Goal: Communication & Community: Participate in discussion

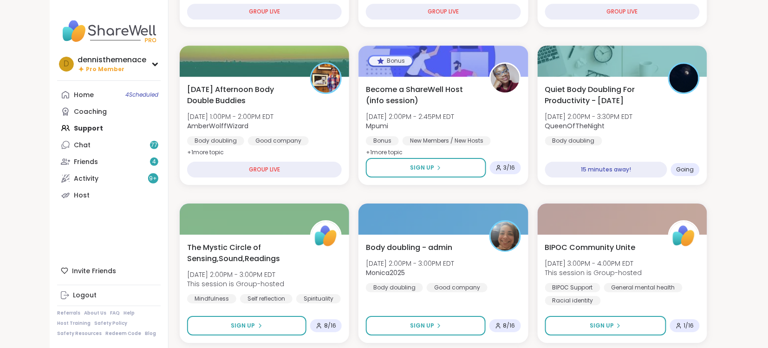
scroll to position [866, 0]
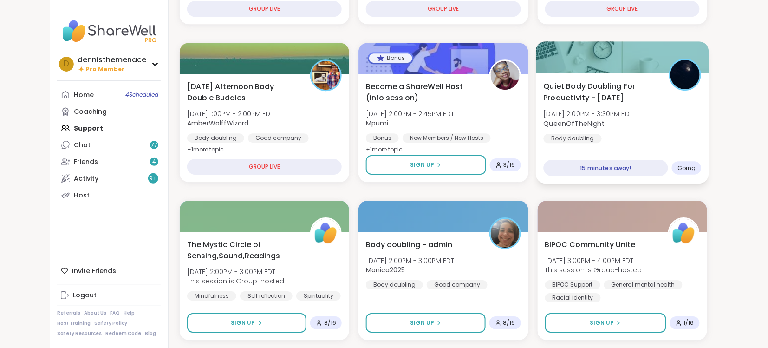
click at [602, 121] on span "QueenOfTheNight" at bounding box center [588, 122] width 90 height 9
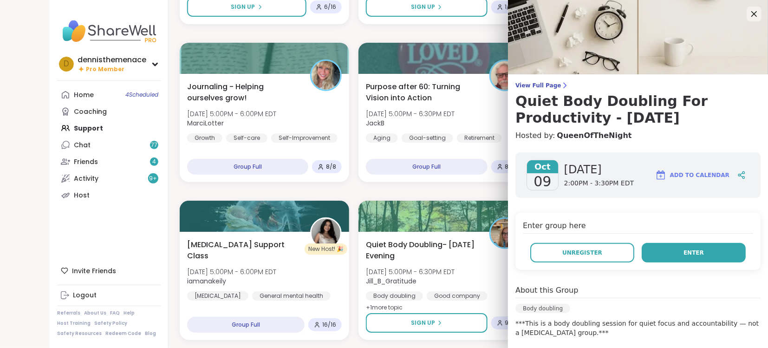
click at [688, 251] on span "Enter" at bounding box center [693, 252] width 20 height 8
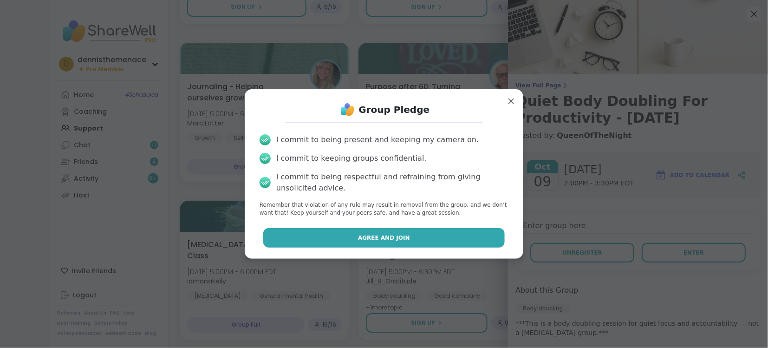
click at [404, 237] on span "Agree and Join" at bounding box center [384, 237] width 52 height 8
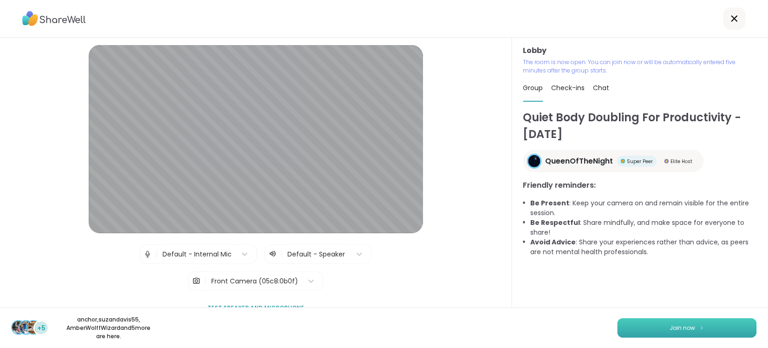
click at [685, 328] on span "Join now" at bounding box center [683, 327] width 26 height 8
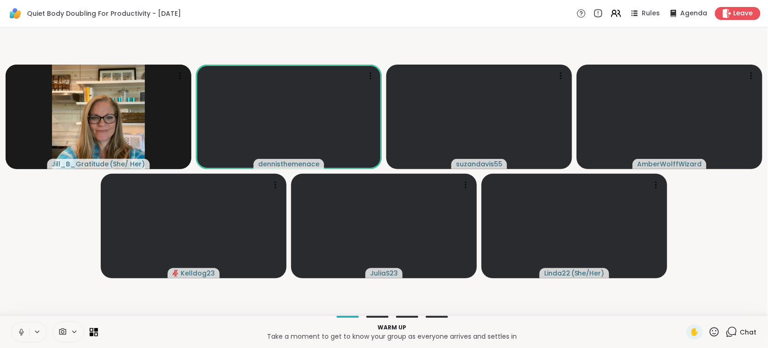
click at [22, 330] on icon at bounding box center [21, 332] width 8 height 8
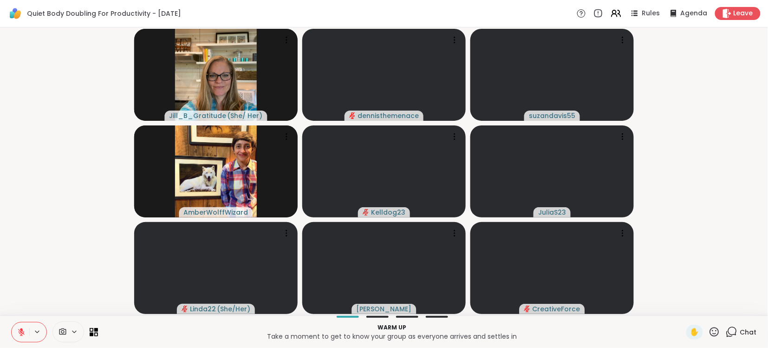
click at [748, 332] on span "Chat" at bounding box center [748, 331] width 17 height 9
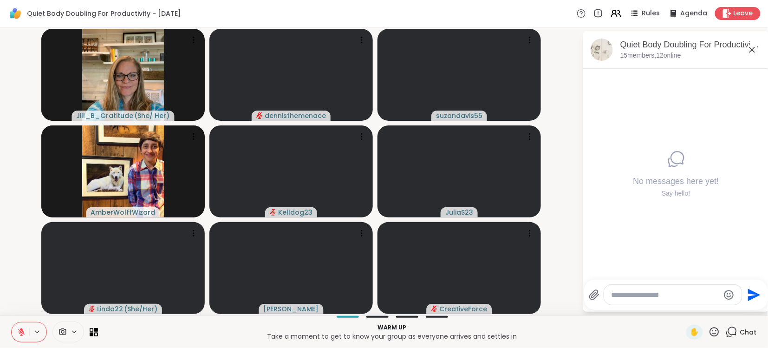
click at [687, 294] on textarea "Type your message" at bounding box center [665, 294] width 108 height 9
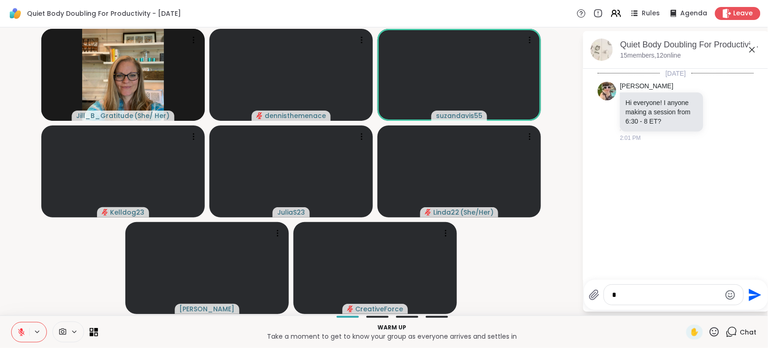
click at [679, 264] on div "[DATE] [PERSON_NAME] Hi everyone! I anyone making a session from 6:30 - 8 ET? 2…" at bounding box center [676, 171] width 186 height 205
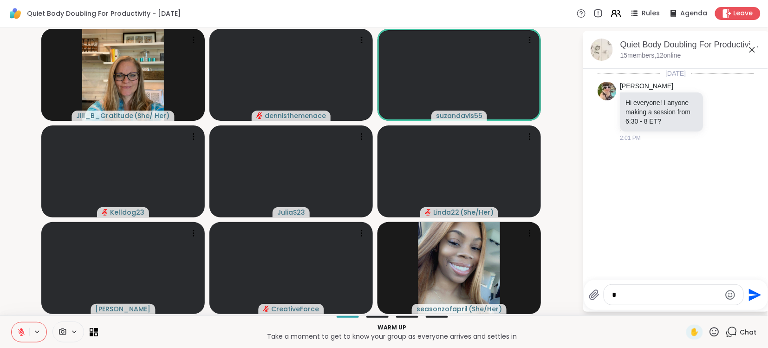
click at [634, 291] on textarea "*" at bounding box center [666, 294] width 108 height 9
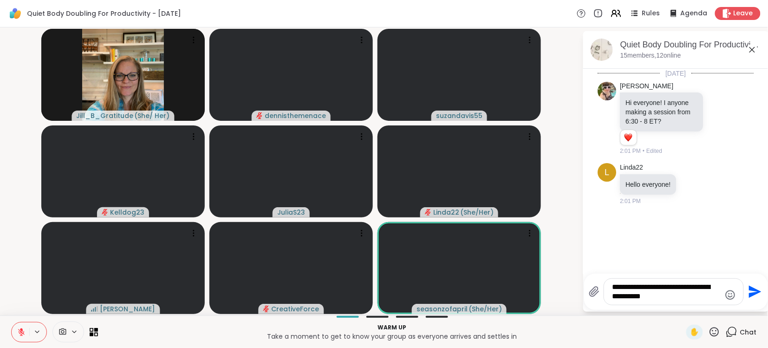
scroll to position [0, 0]
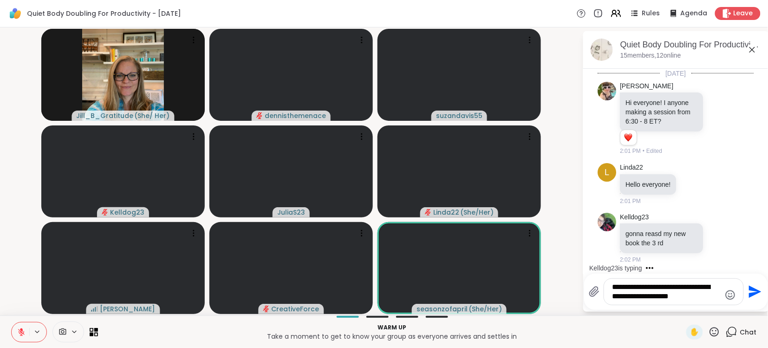
click at [673, 291] on textarea "**********" at bounding box center [666, 291] width 108 height 19
click at [697, 297] on textarea "**********" at bounding box center [666, 291] width 108 height 19
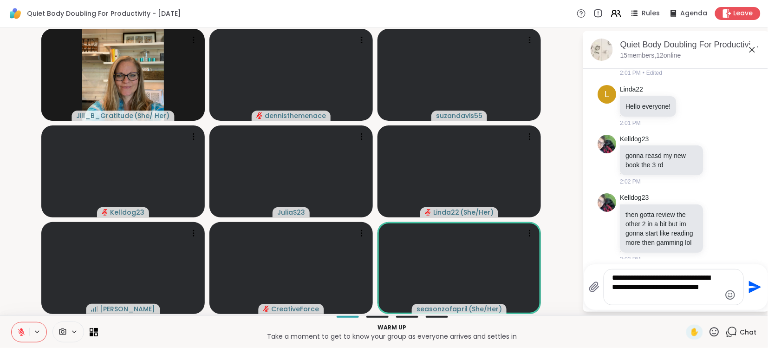
type textarea "**********"
click at [755, 286] on icon "Send" at bounding box center [753, 286] width 15 height 15
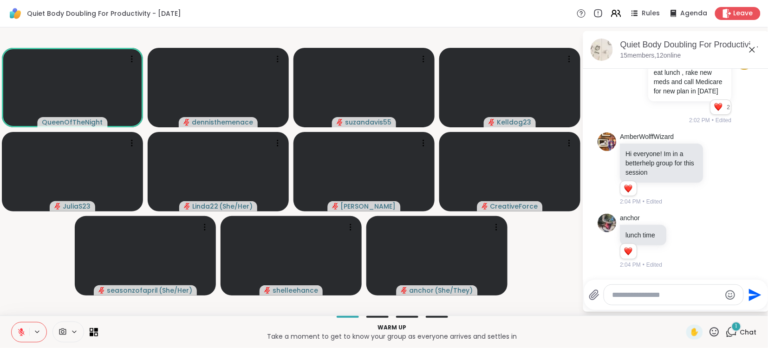
scroll to position [745, 0]
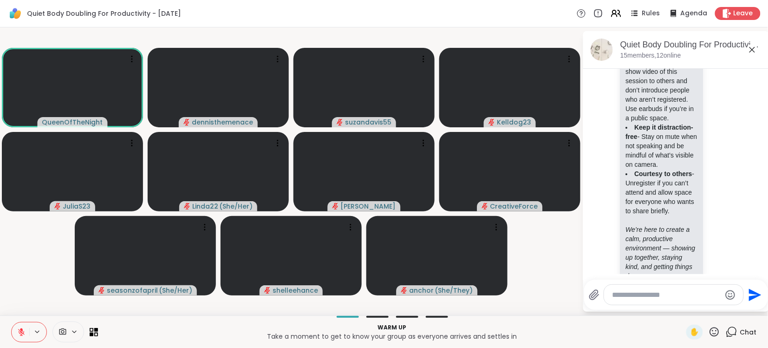
click at [664, 293] on textarea "Type your message" at bounding box center [666, 294] width 108 height 9
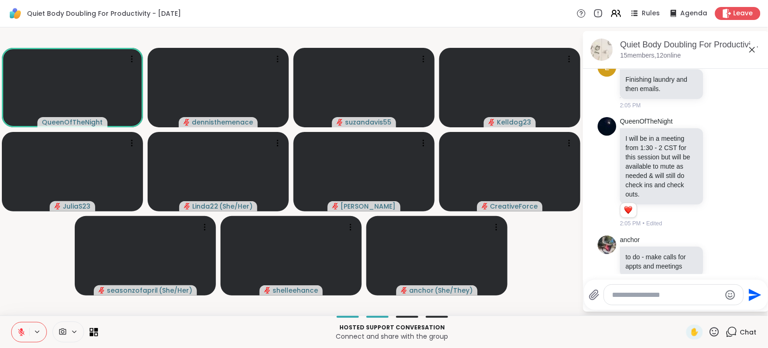
scroll to position [1513, 0]
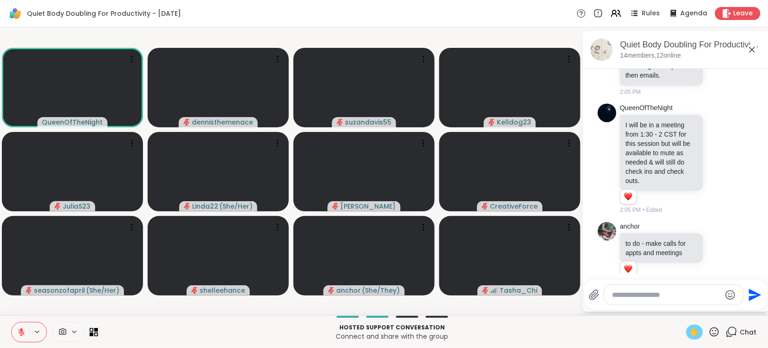
click at [697, 332] on span "✋" at bounding box center [694, 331] width 9 height 11
